Goal: Check status: Check status

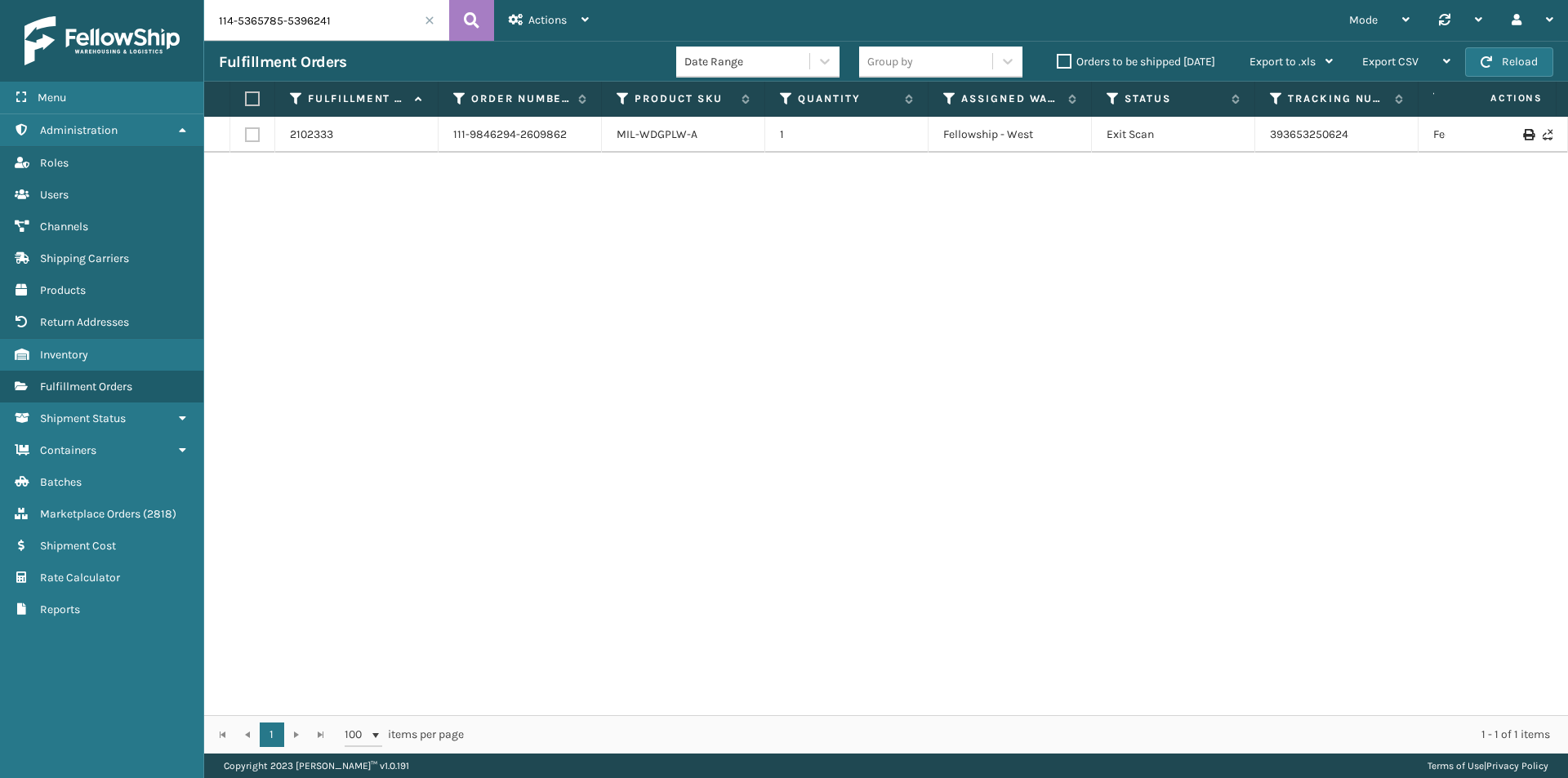
click at [448, 19] on input "114-5365785-5396241" at bounding box center [326, 20] width 245 height 41
type input "114-5365785-5396241"
click at [450, 19] on button at bounding box center [472, 20] width 45 height 41
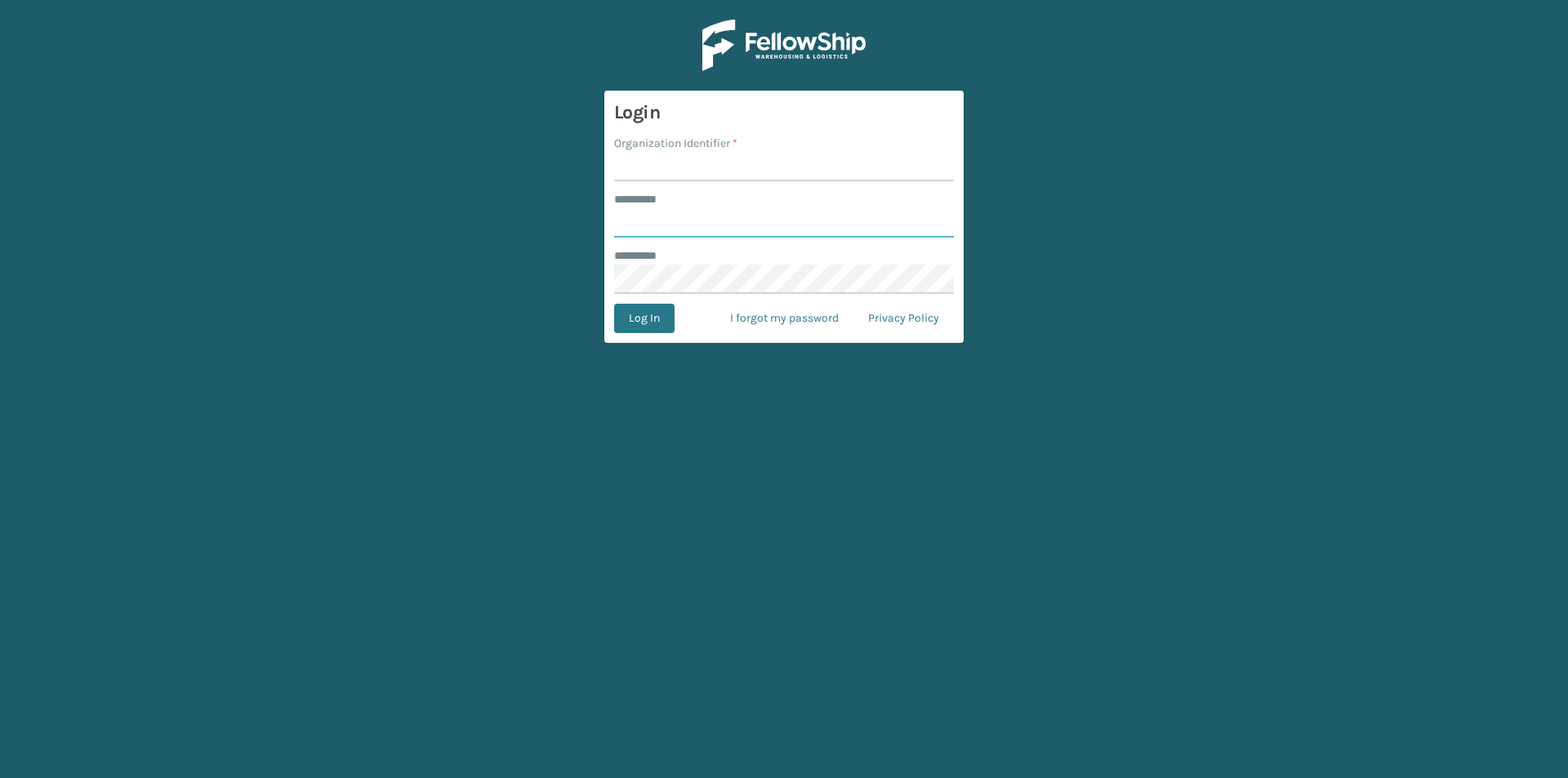
type input "******"
click at [701, 179] on input "Organization Identifier *" at bounding box center [784, 166] width 340 height 29
type input "[PERSON_NAME]"
click at [657, 312] on button "Log In" at bounding box center [645, 318] width 61 height 29
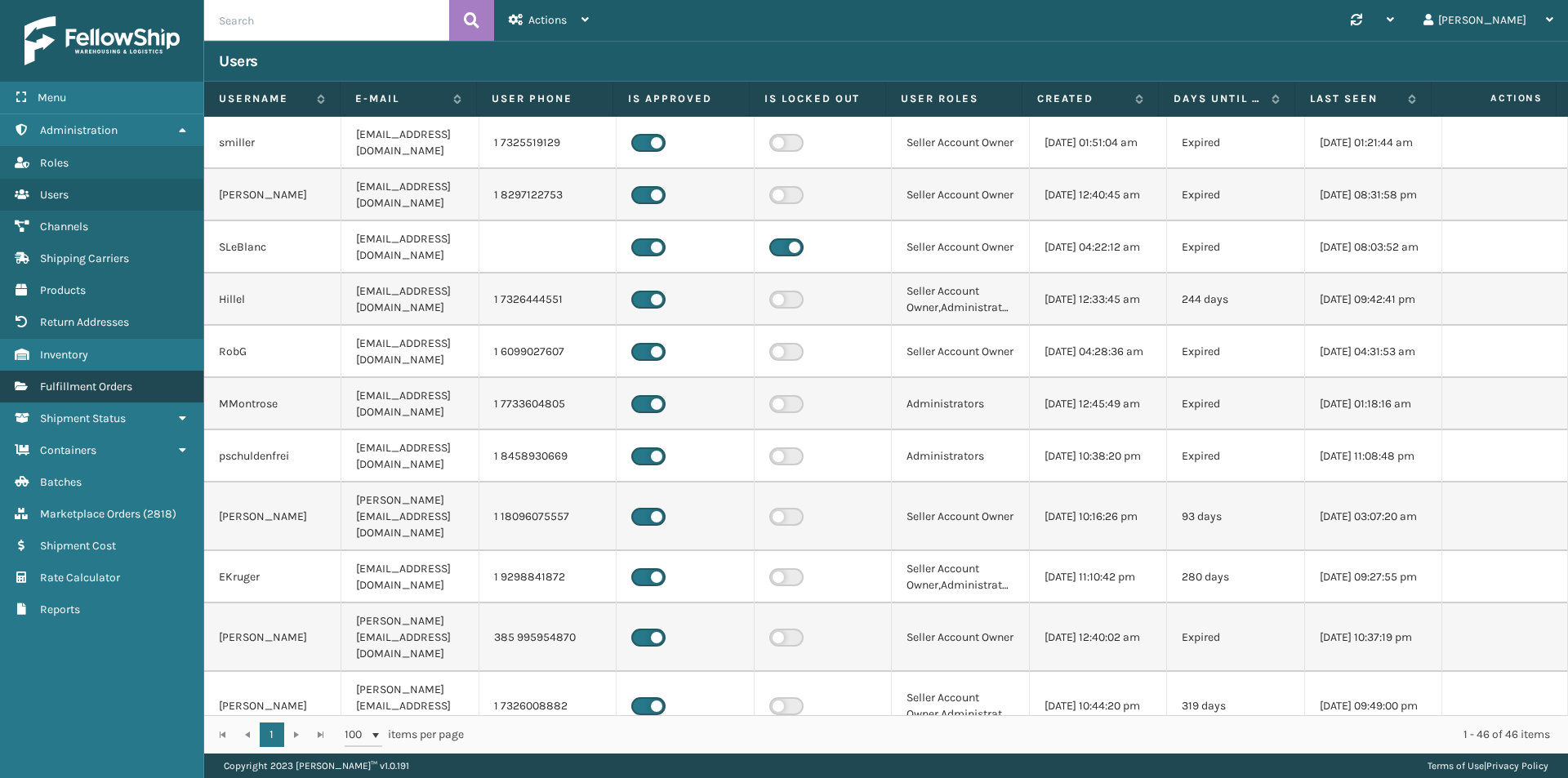
click at [107, 390] on span "Fulfillment Orders" at bounding box center [86, 387] width 93 height 14
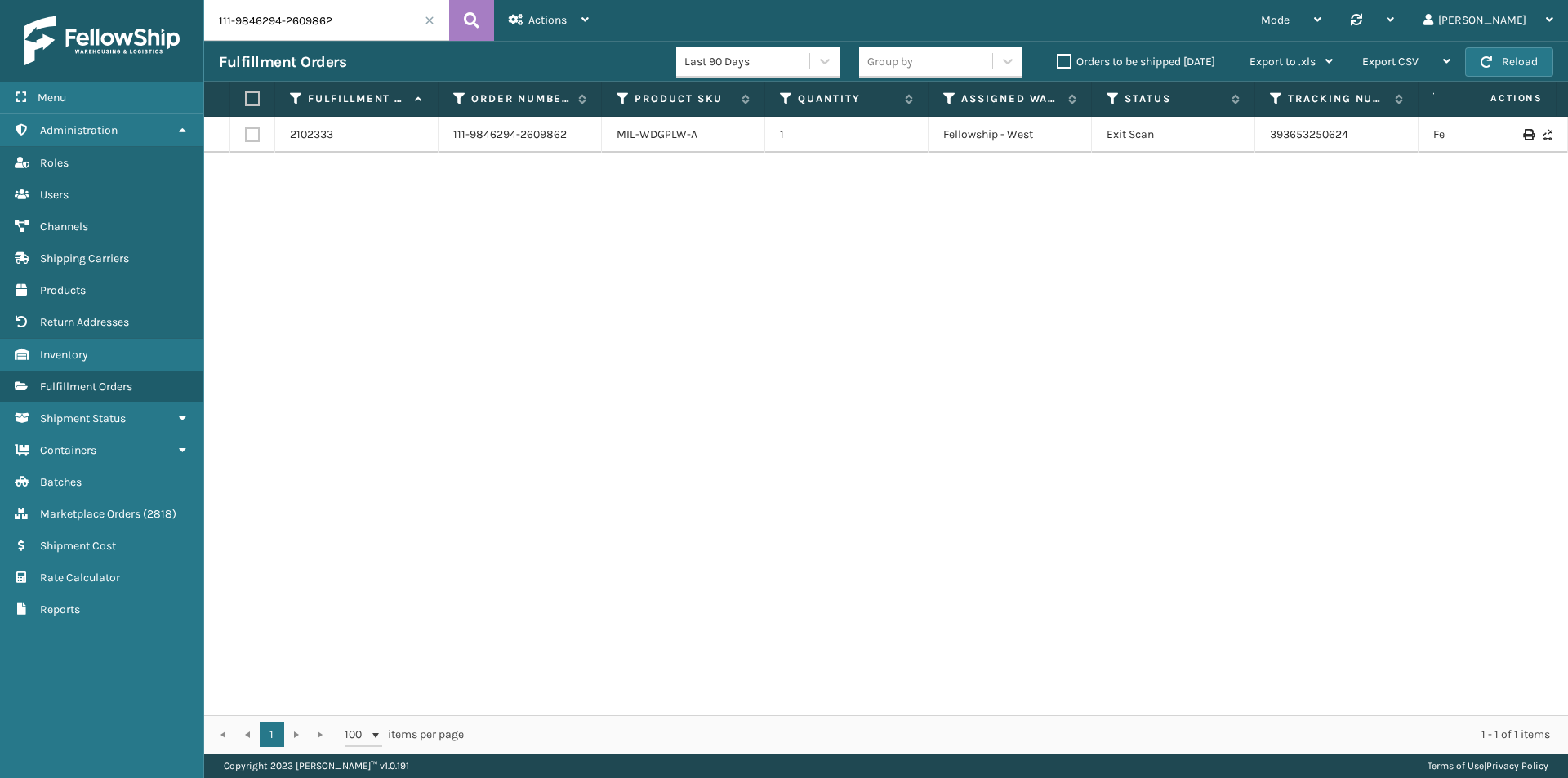
click at [315, 22] on input "111-9846294-2609862" at bounding box center [326, 20] width 245 height 41
paste input "4-5365785-5396241"
click at [480, 12] on button at bounding box center [472, 20] width 45 height 41
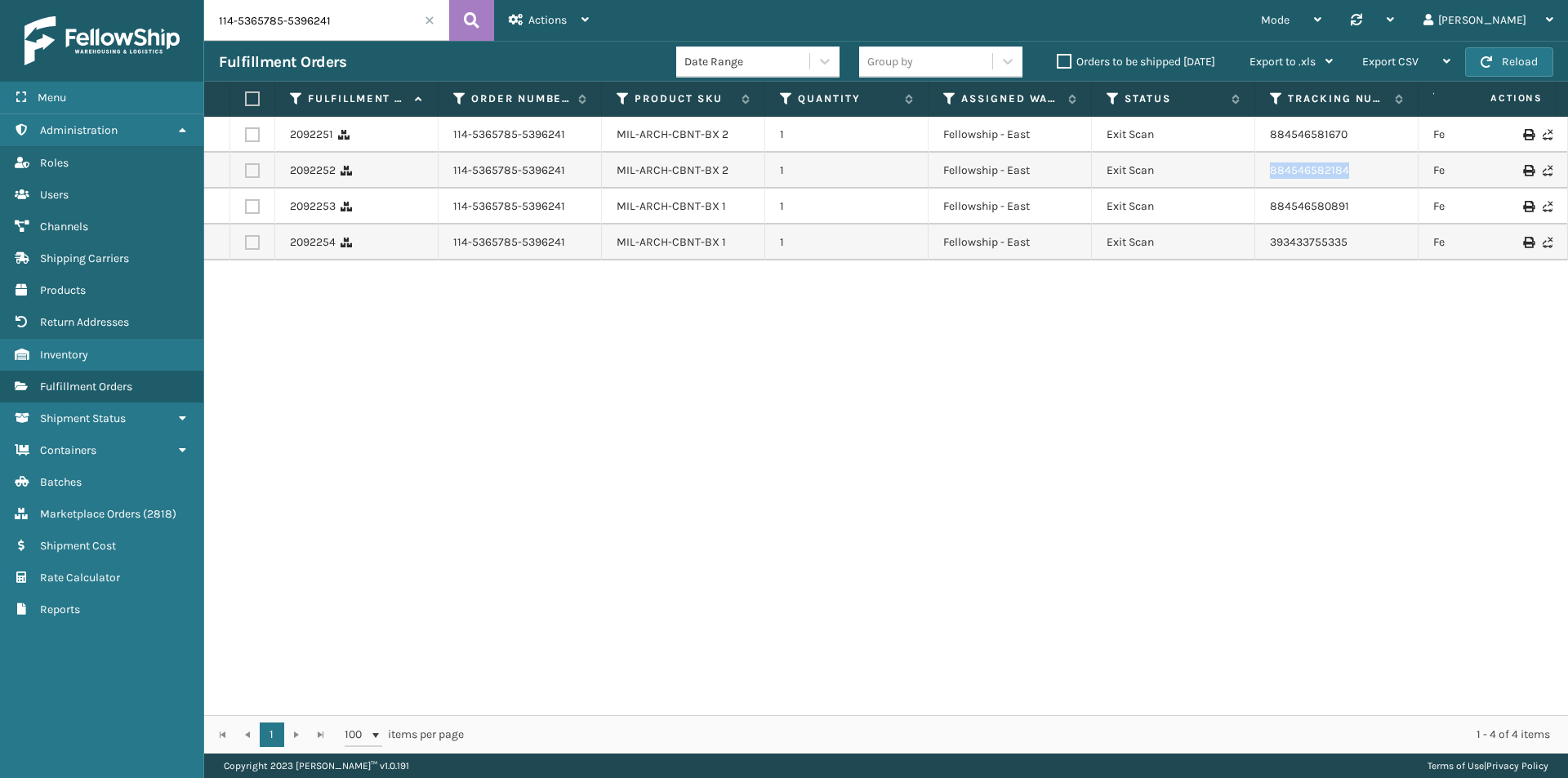
drag, startPoint x: 1362, startPoint y: 178, endPoint x: 1240, endPoint y: 184, distance: 122.1
click at [1240, 184] on tr "2092252 114-5365785-5396241 MIL-ARCH-CBNT-BX 2 1 Fellowship - East Exit Scan 88…" at bounding box center [1117, 171] width 1827 height 36
copy tr "884546582184"
click at [337, 14] on input "114-5365785-5396241" at bounding box center [326, 20] width 245 height 41
paste input "6514546-5934669"
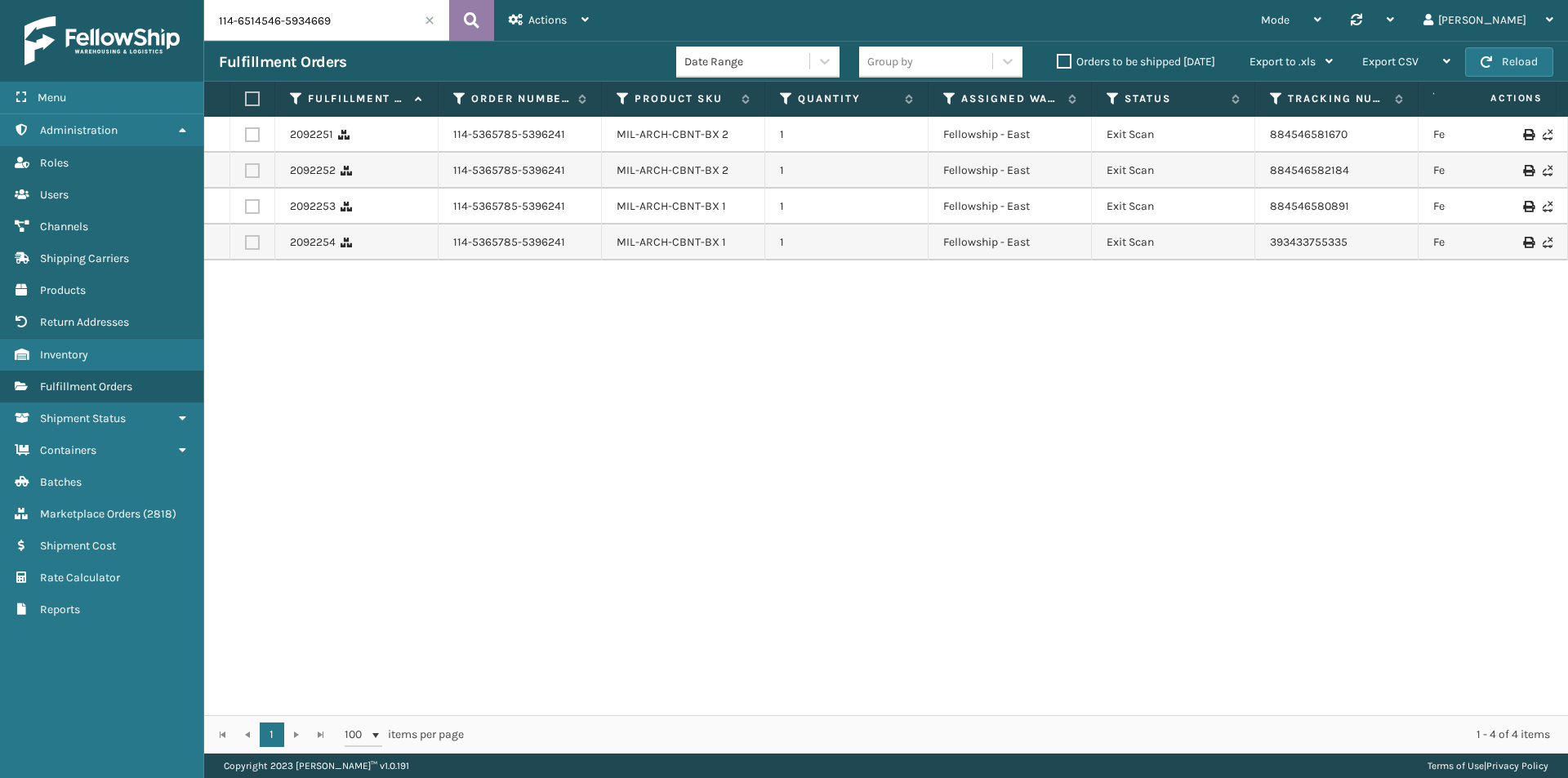
click at [463, 19] on button at bounding box center [472, 20] width 45 height 41
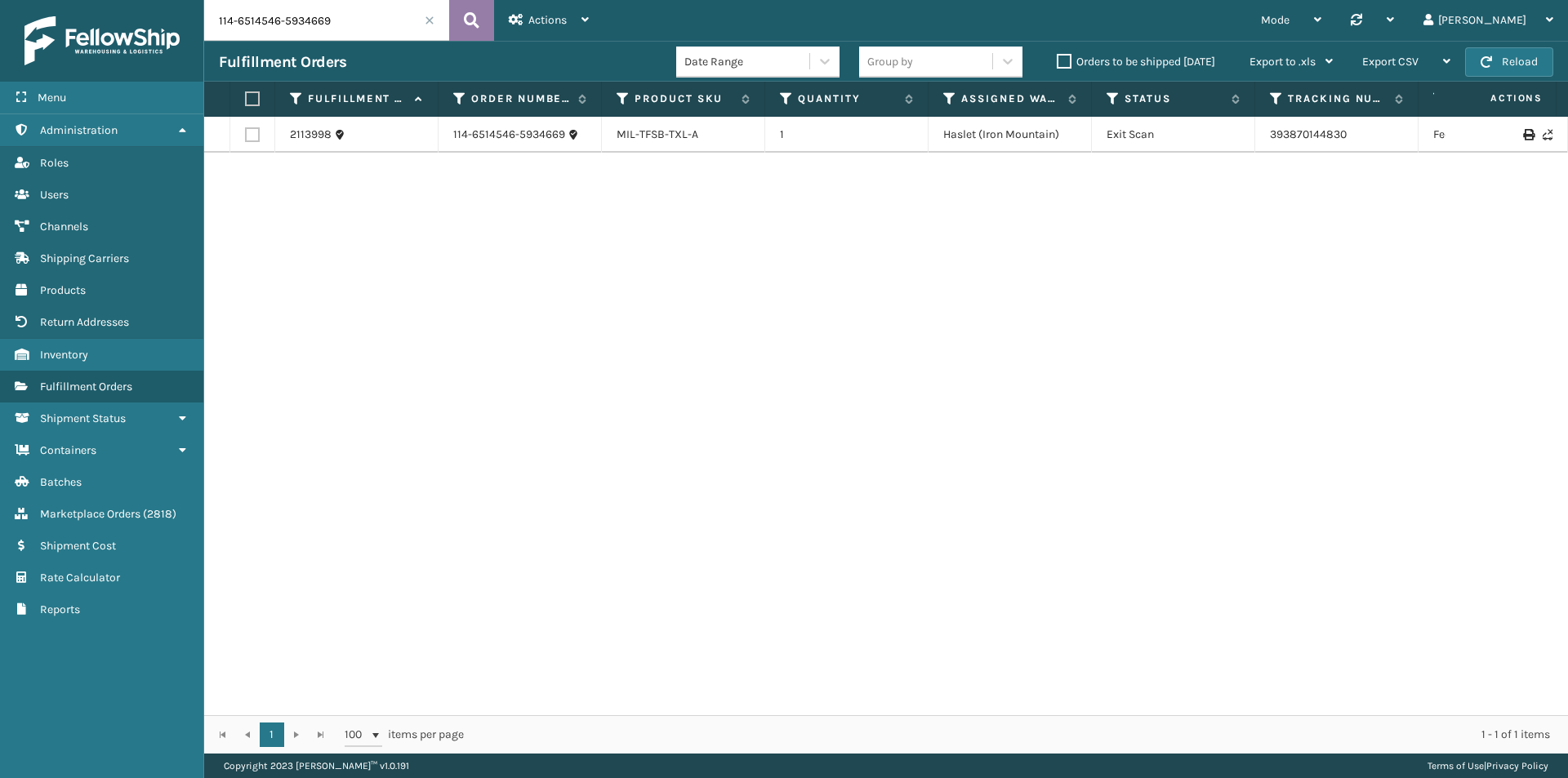
click at [458, 22] on button at bounding box center [472, 20] width 45 height 41
drag, startPoint x: 1361, startPoint y: 138, endPoint x: 1252, endPoint y: 136, distance: 109.0
click at [1252, 136] on tr "2113998 114-6514546-5934669 MIL-TFSB-TXL-A 1 Haslet ([GEOGRAPHIC_DATA]) Exit Sc…" at bounding box center [1117, 134] width 1827 height 36
copy tr "393870144830"
click at [313, 8] on input "114-6514546-5934669" at bounding box center [326, 20] width 245 height 41
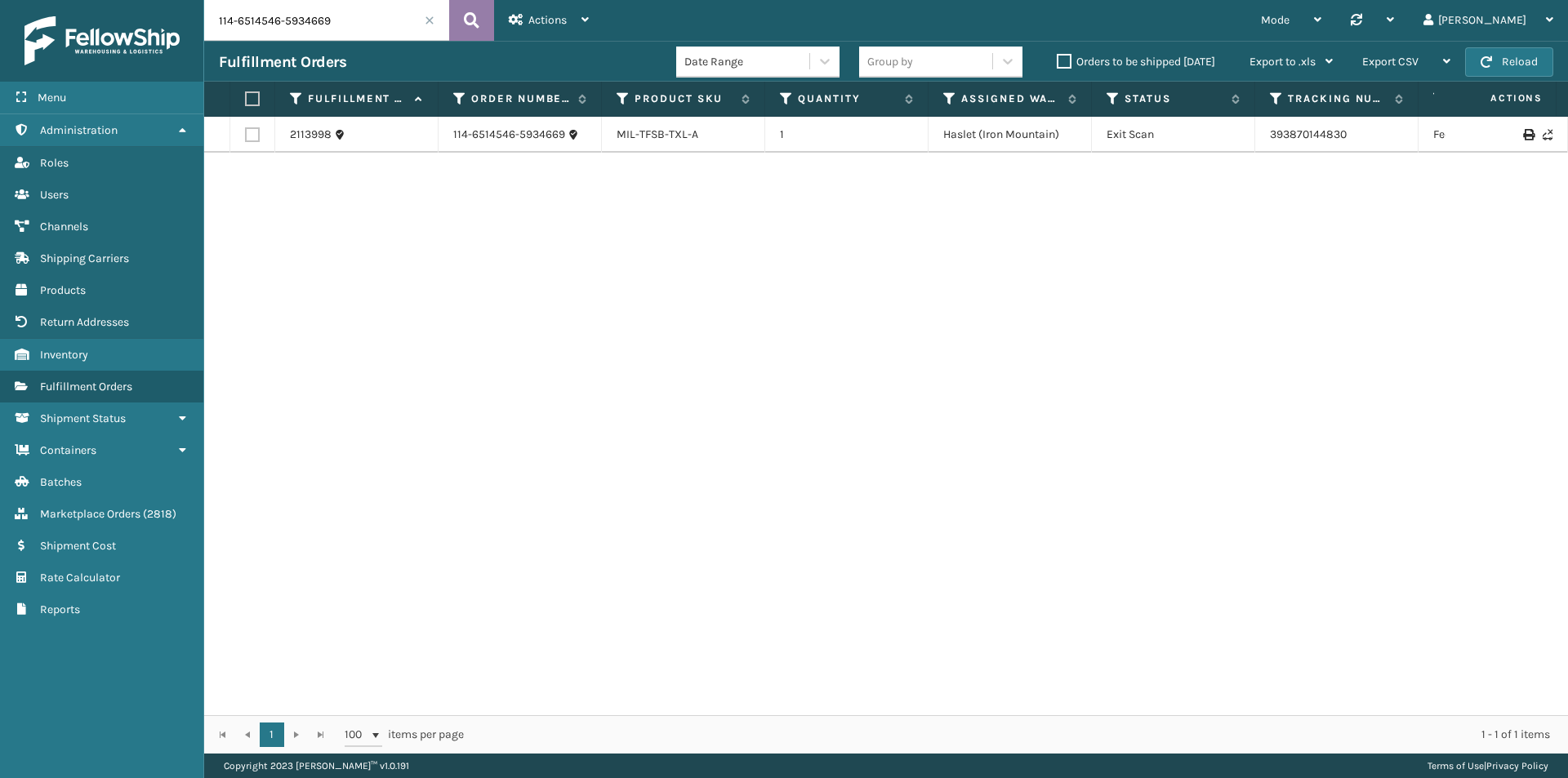
paste input "3351377-9552206"
type input "114-3351377-9552206"
click at [457, 20] on button at bounding box center [472, 20] width 45 height 41
drag, startPoint x: 1373, startPoint y: 136, endPoint x: 1191, endPoint y: 137, distance: 182.0
click at [1191, 137] on tr "2099081 114-3351377-9552206 MIL-TRI-6 1 TFM Exit Scan 393577350562 FedEx Home D…" at bounding box center [1117, 134] width 1827 height 36
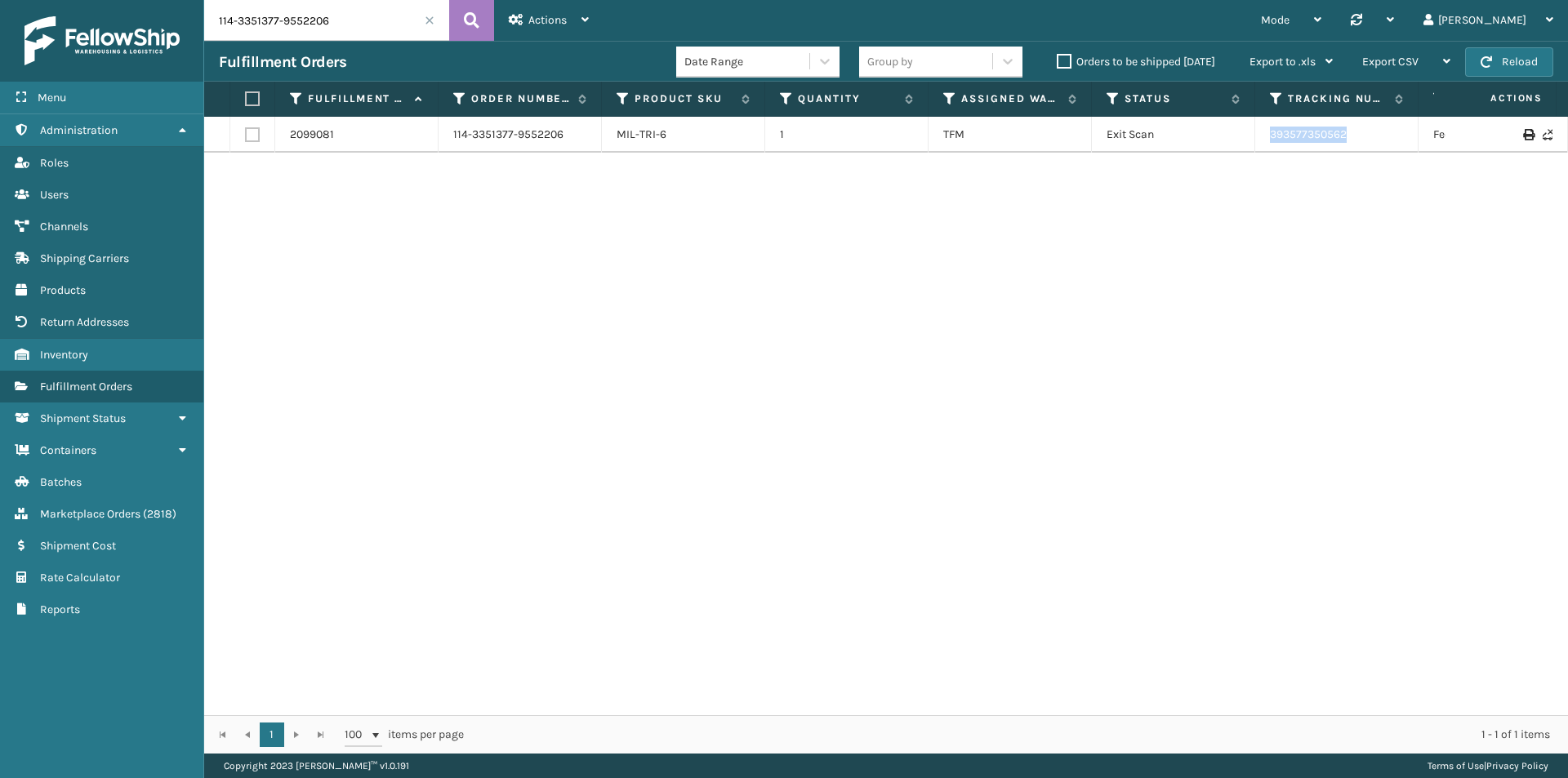
copy tr "393577350562"
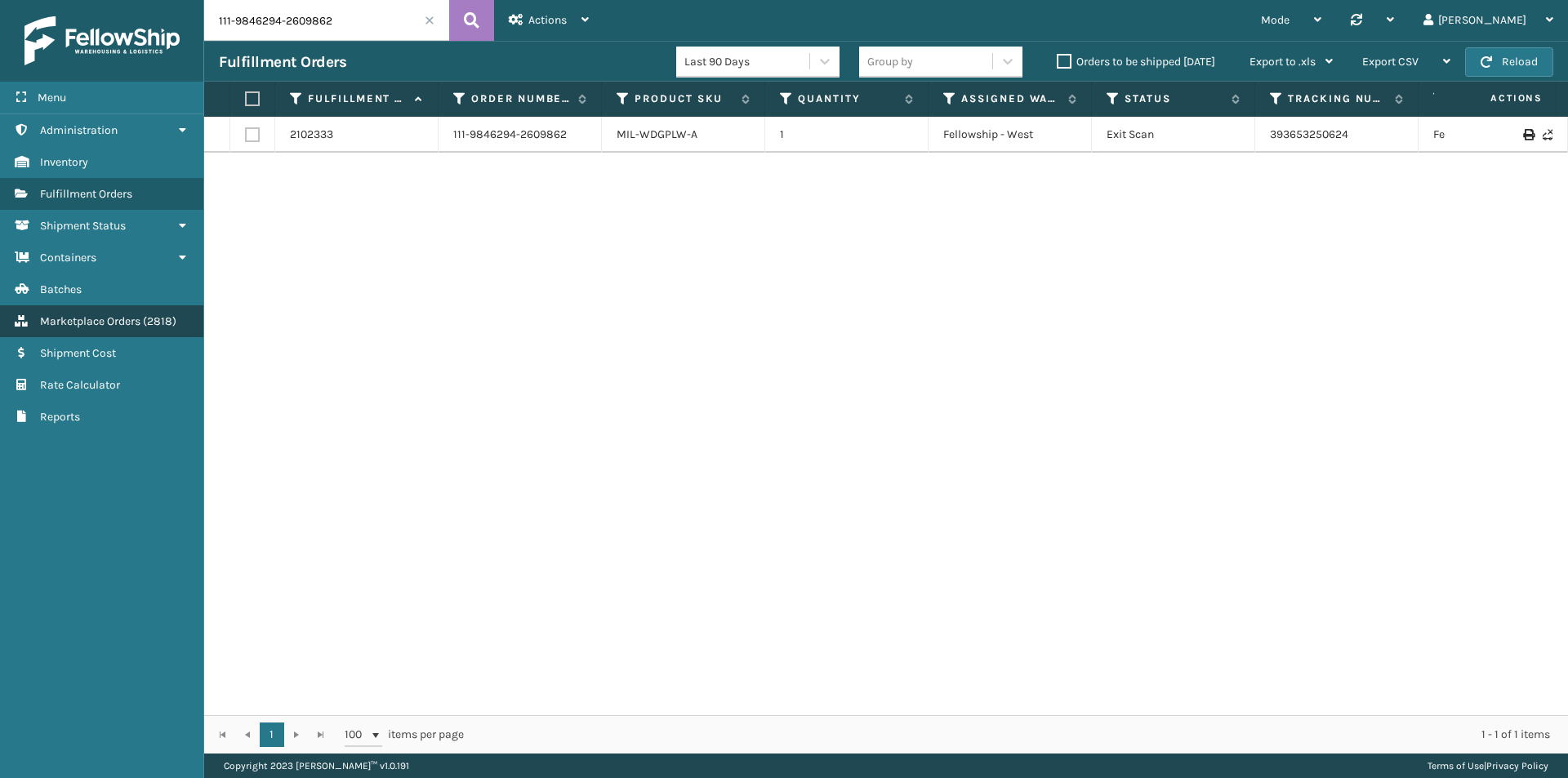
click at [137, 320] on span "Marketplace Orders" at bounding box center [90, 321] width 101 height 14
